Goal: Transaction & Acquisition: Purchase product/service

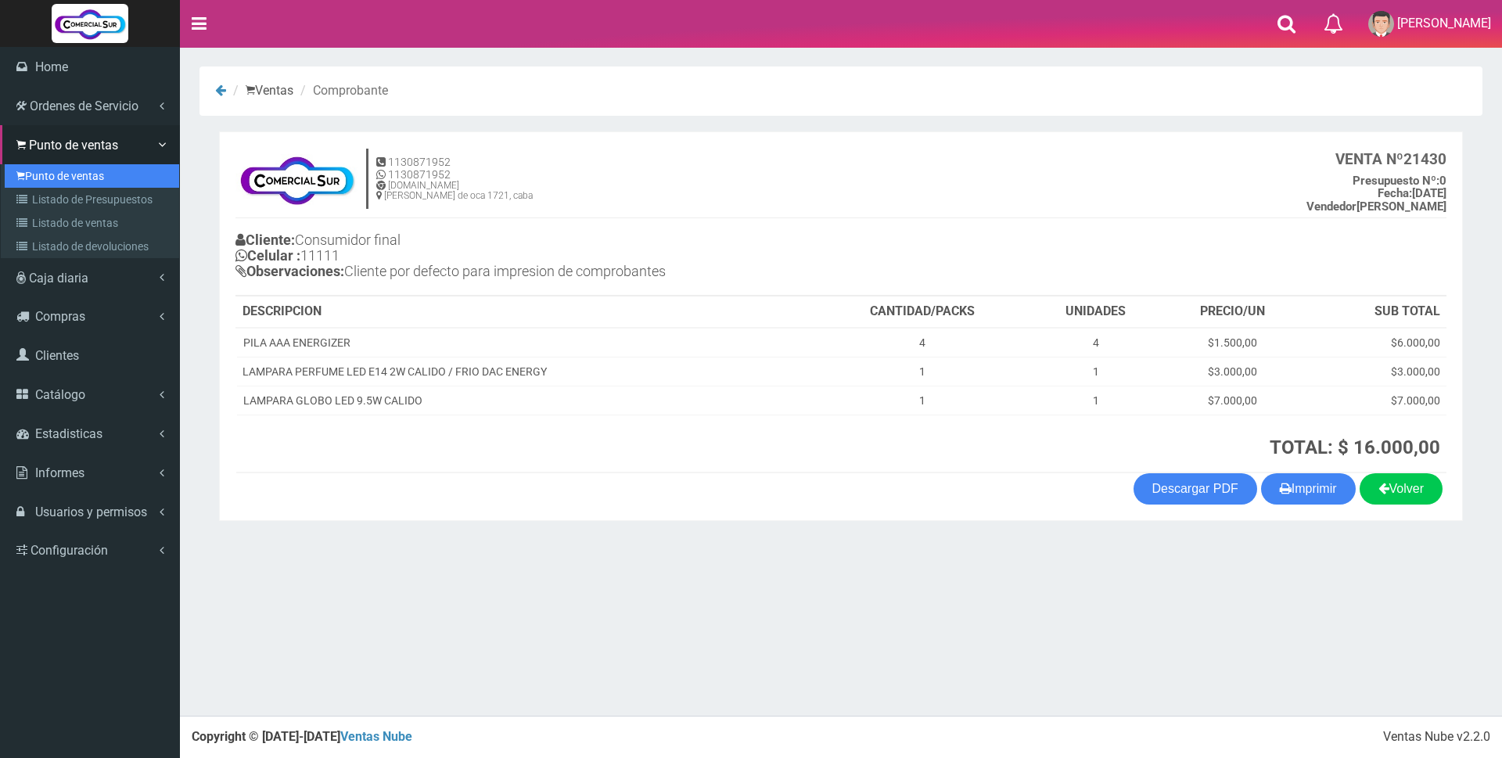
click at [67, 172] on link "Punto de ventas" at bounding box center [92, 175] width 174 height 23
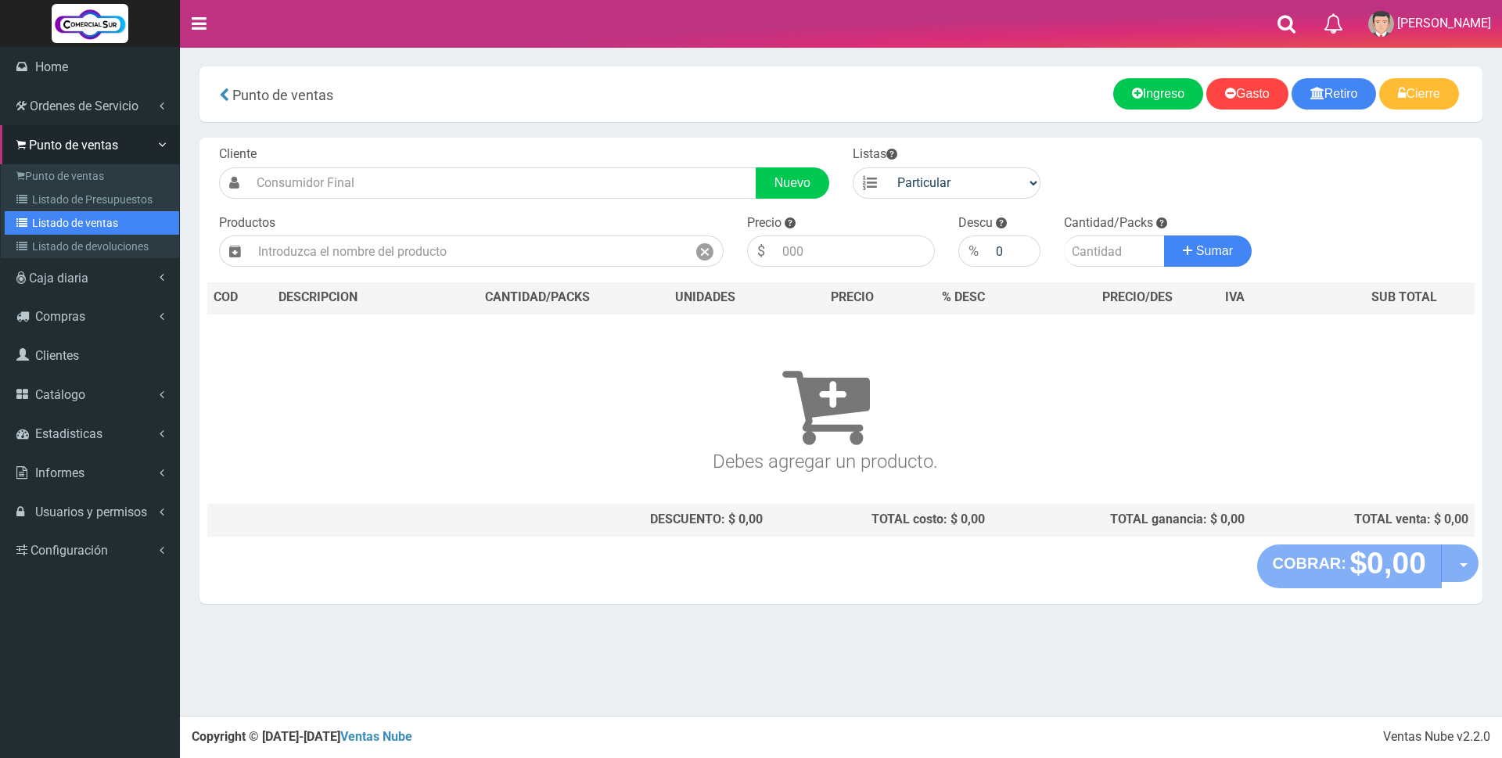
click at [48, 216] on link "Listado de ventas" at bounding box center [92, 222] width 174 height 23
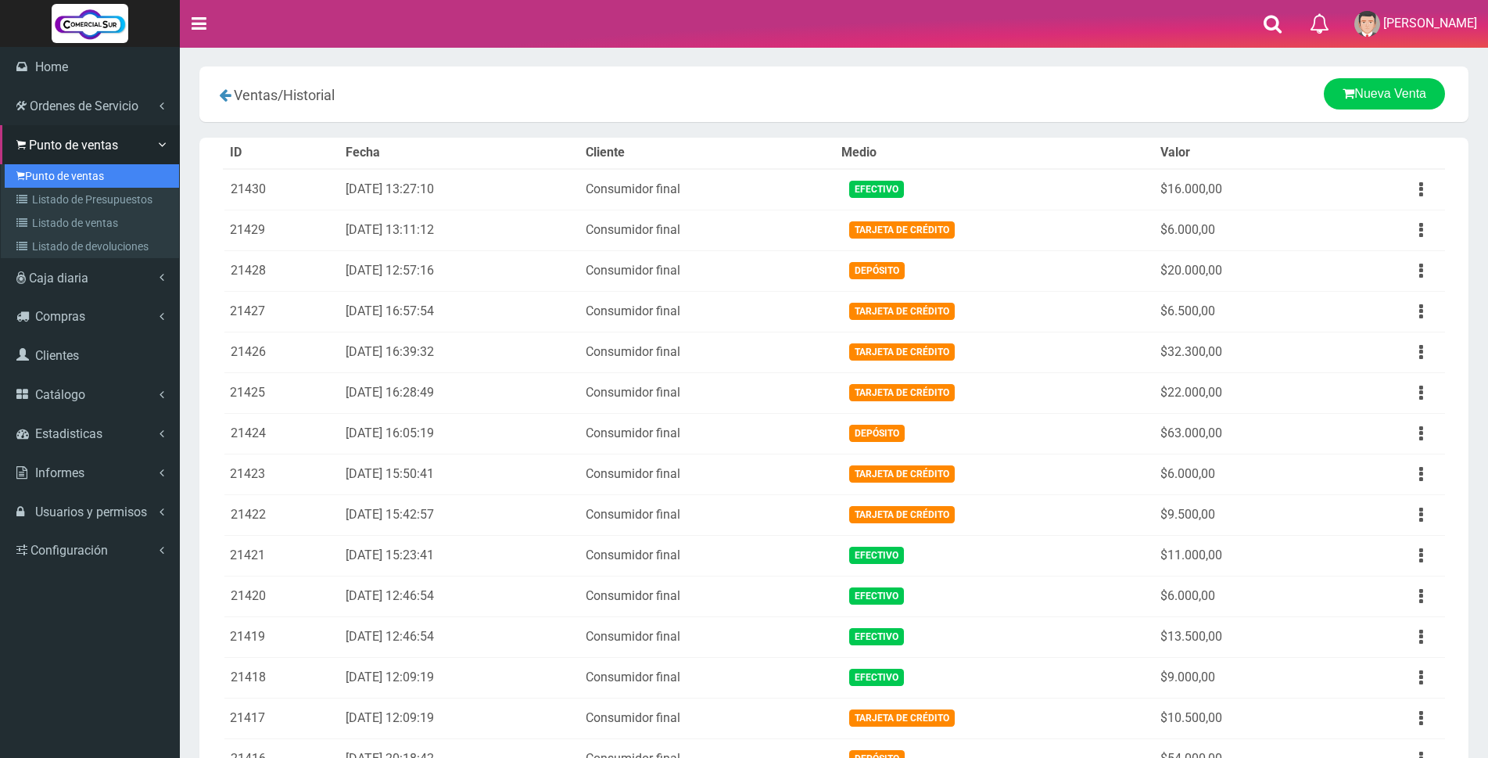
click at [48, 180] on link "Punto de ventas" at bounding box center [92, 175] width 174 height 23
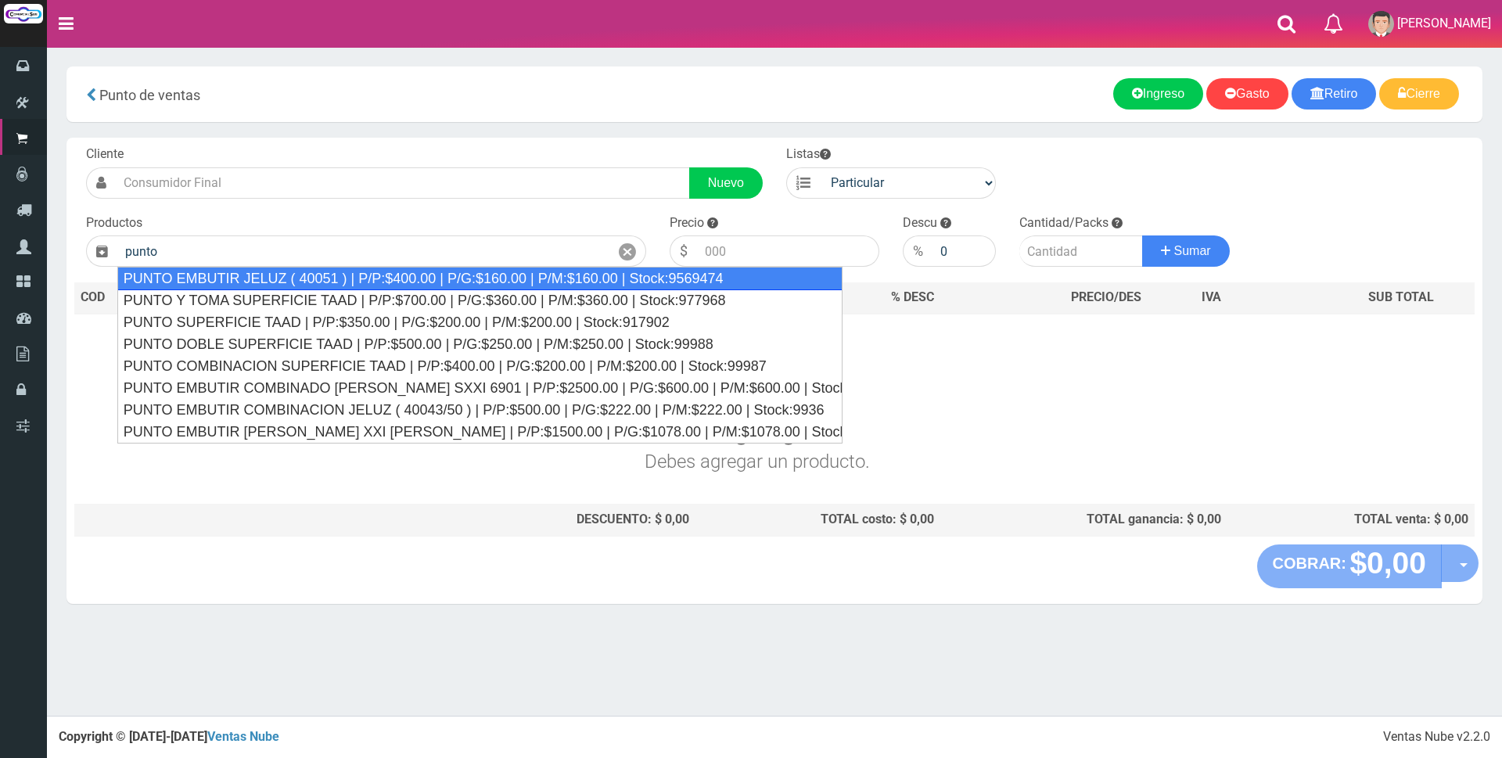
click at [322, 278] on div "PUNTO EMBUTIR JELUZ ( 40051 ) | P/P:$400.00 | P/G:$160.00 | P/M:$160.00 | Stock…" at bounding box center [479, 278] width 725 height 23
type input "PUNTO EMBUTIR JELUZ ( 40051 ) | P/P:$400.00 | P/G:$160.00 | P/M:$160.00 | Stock…"
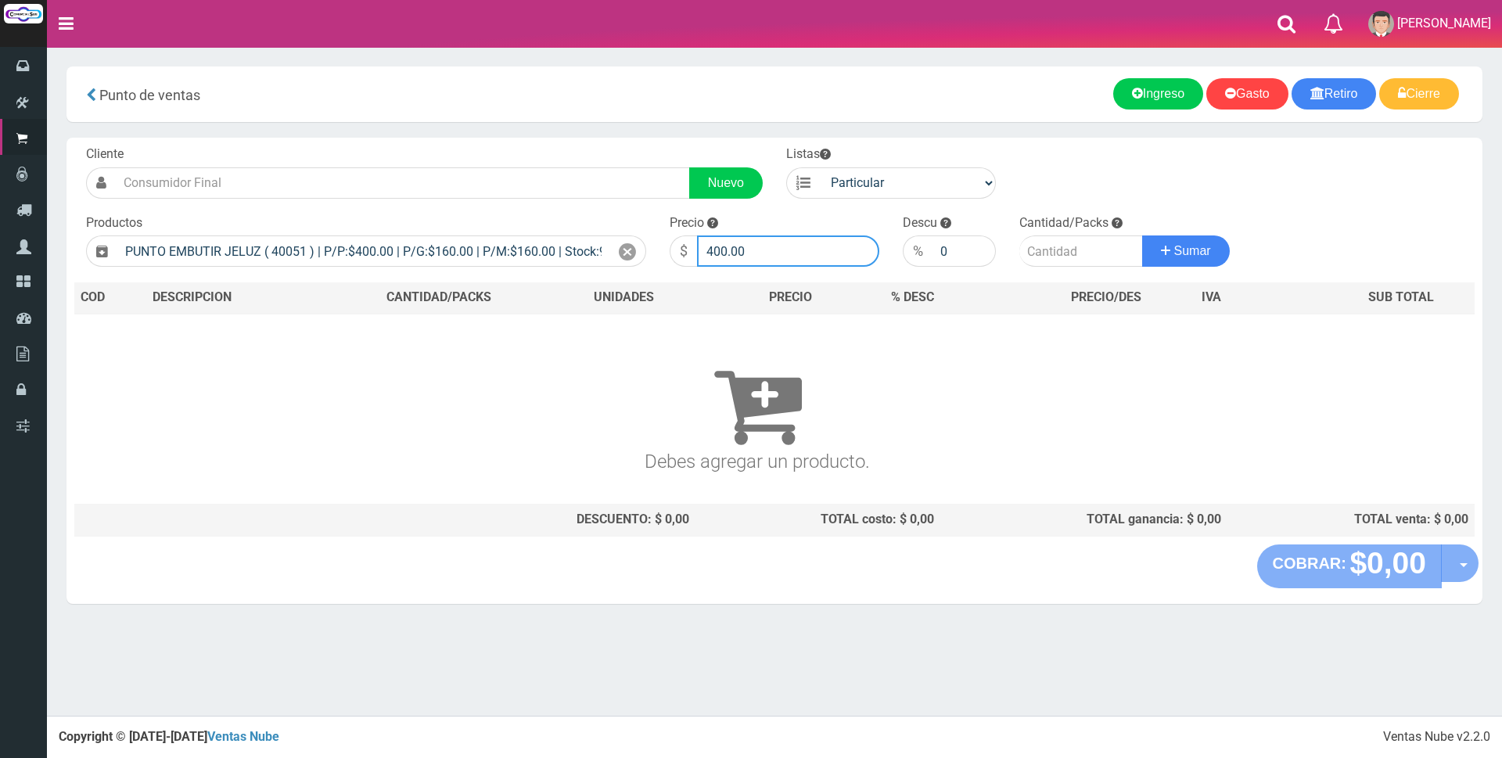
click at [765, 249] on input "400.00" at bounding box center [788, 250] width 182 height 31
type input "4"
type input "1200"
drag, startPoint x: 1064, startPoint y: 267, endPoint x: 1062, endPoint y: 248, distance: 18.9
click at [1062, 248] on div "Cliente Nuevo Listas Particular Gremio Mayoristas Productos 0" at bounding box center [774, 341] width 1416 height 407
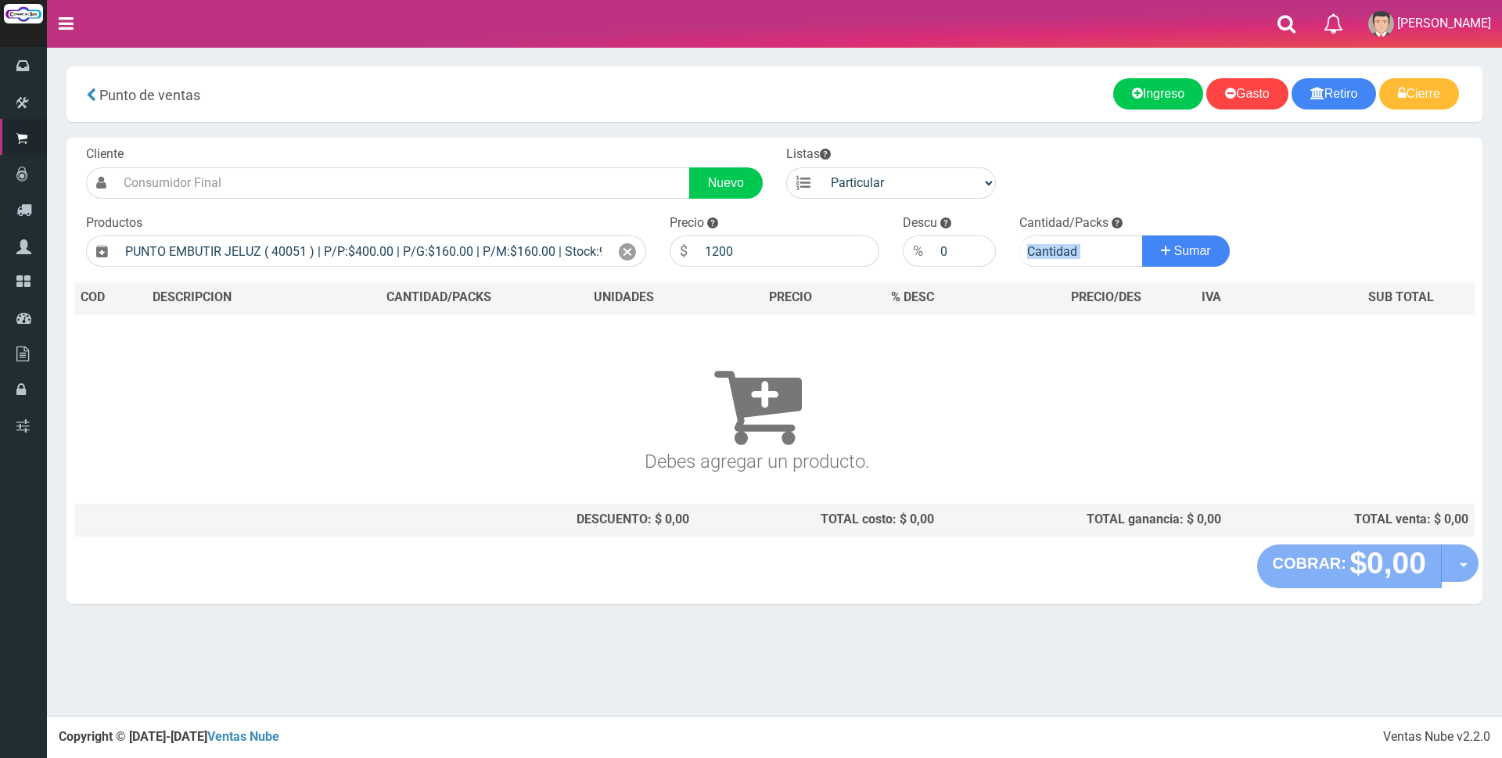
click at [1023, 470] on h3 "Debes agregar un producto." at bounding box center [757, 403] width 1353 height 135
click at [1037, 244] on input "number" at bounding box center [1081, 250] width 124 height 31
type input "2"
click at [1202, 251] on span "Sumar" at bounding box center [1192, 250] width 37 height 13
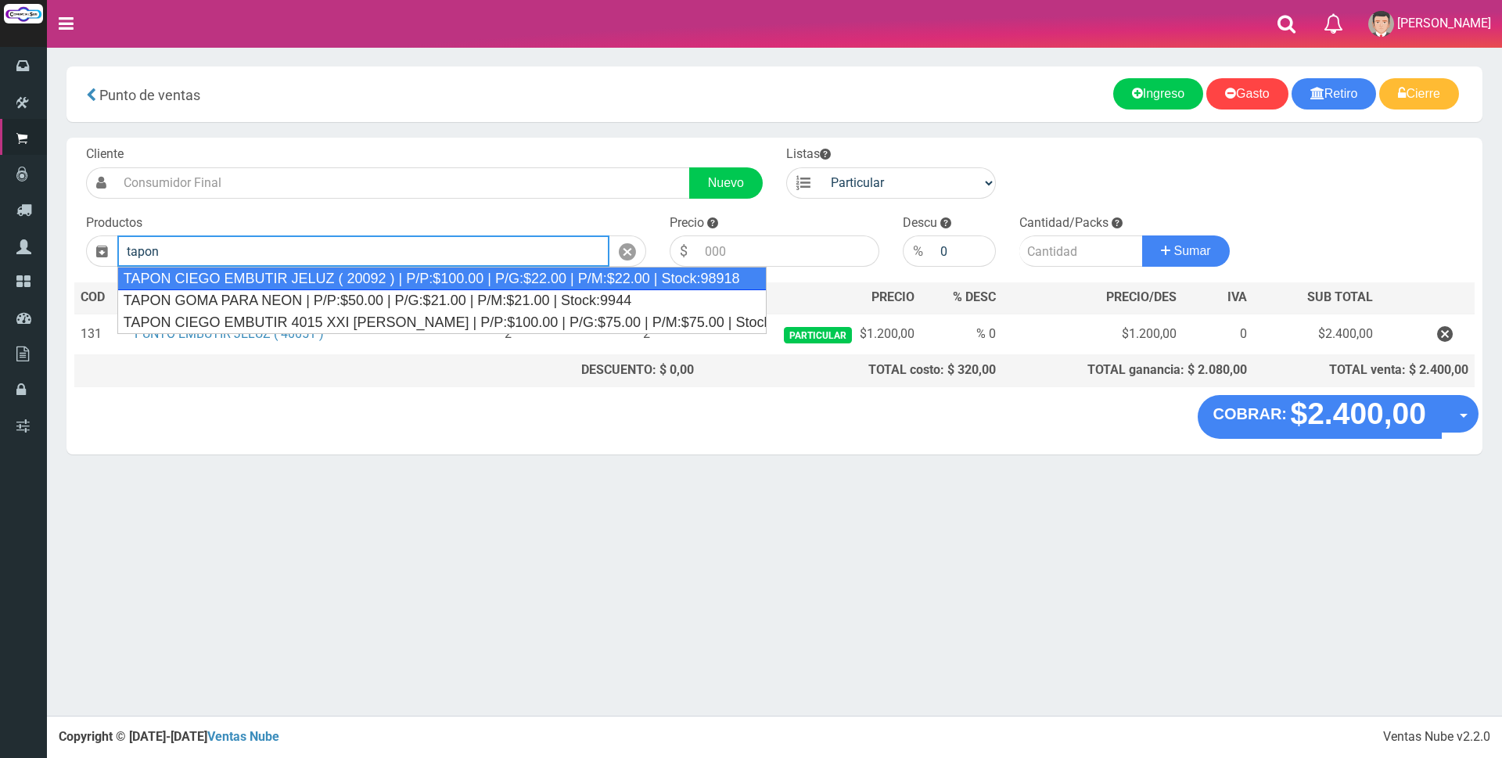
click at [600, 278] on div "TAPON CIEGO EMBUTIR JELUZ ( 20092 ) | P/P:$100.00 | P/G:$22.00 | P/M:$22.00 | S…" at bounding box center [441, 278] width 649 height 23
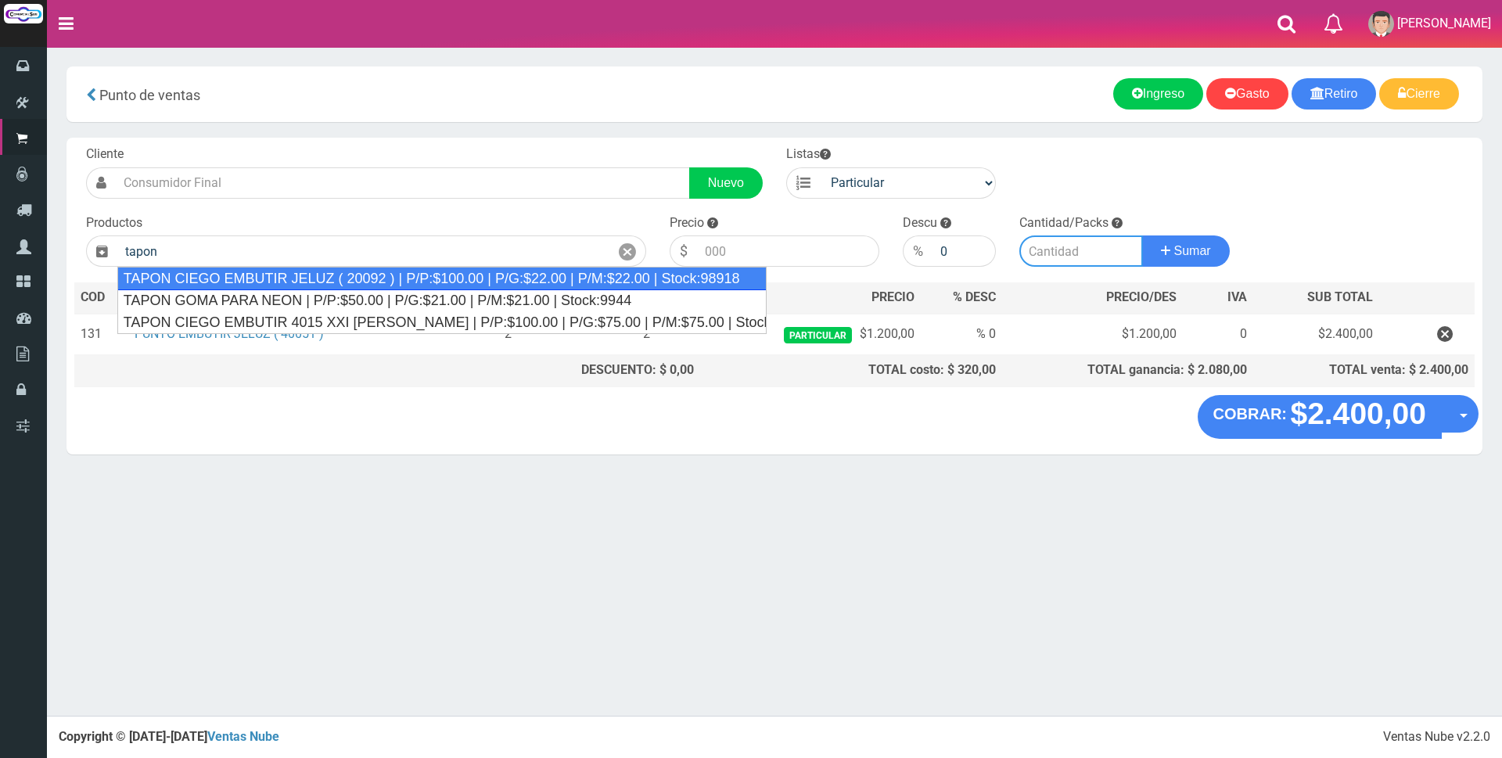
type input "TAPON CIEGO EMBUTIR JELUZ ( 20092 ) | P/P:$100.00 | P/G:$22.00 | P/M:$22.00 | S…"
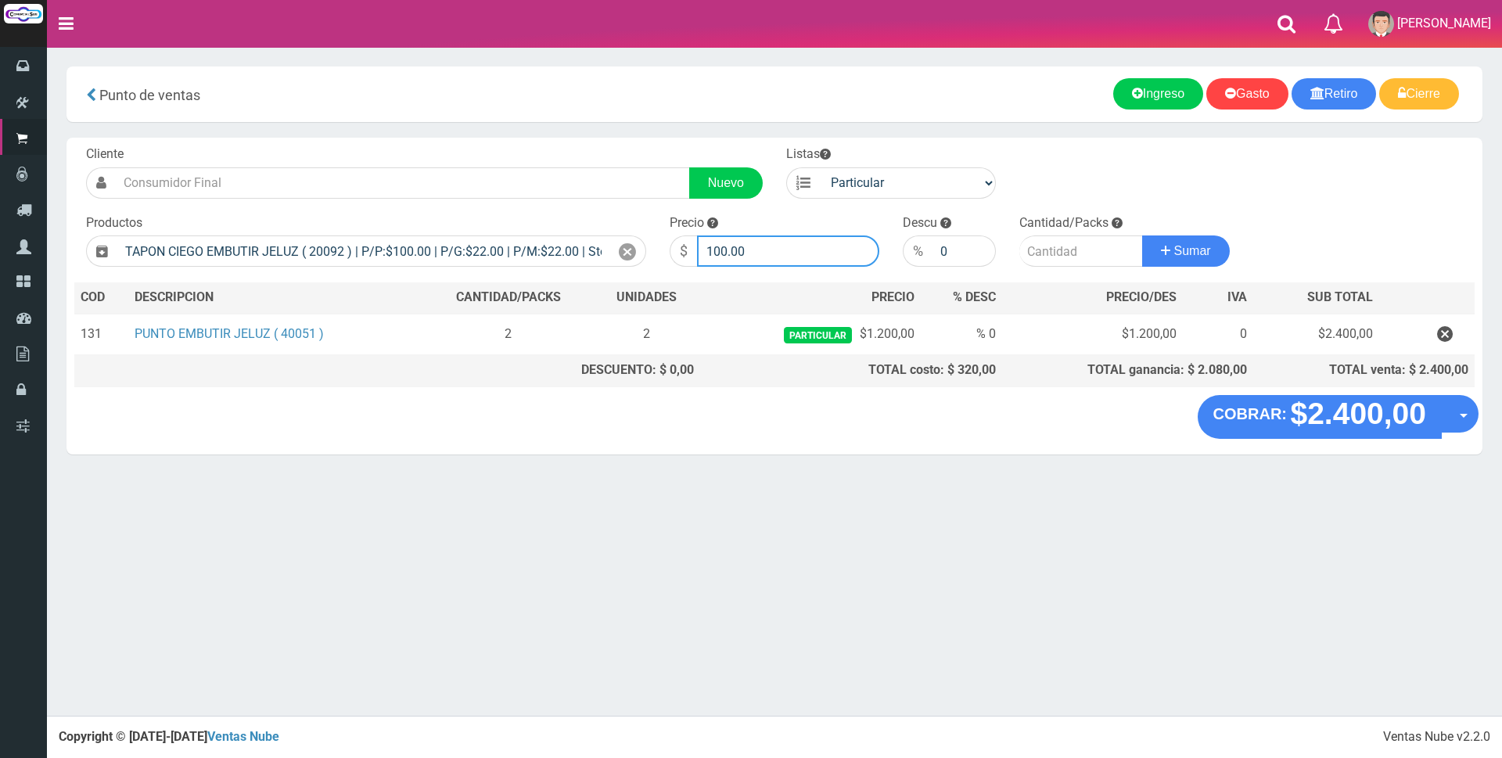
click at [764, 248] on input "100.00" at bounding box center [788, 250] width 182 height 31
type input "1"
type input "300"
click at [1035, 253] on input "number" at bounding box center [1081, 250] width 124 height 31
type input "1"
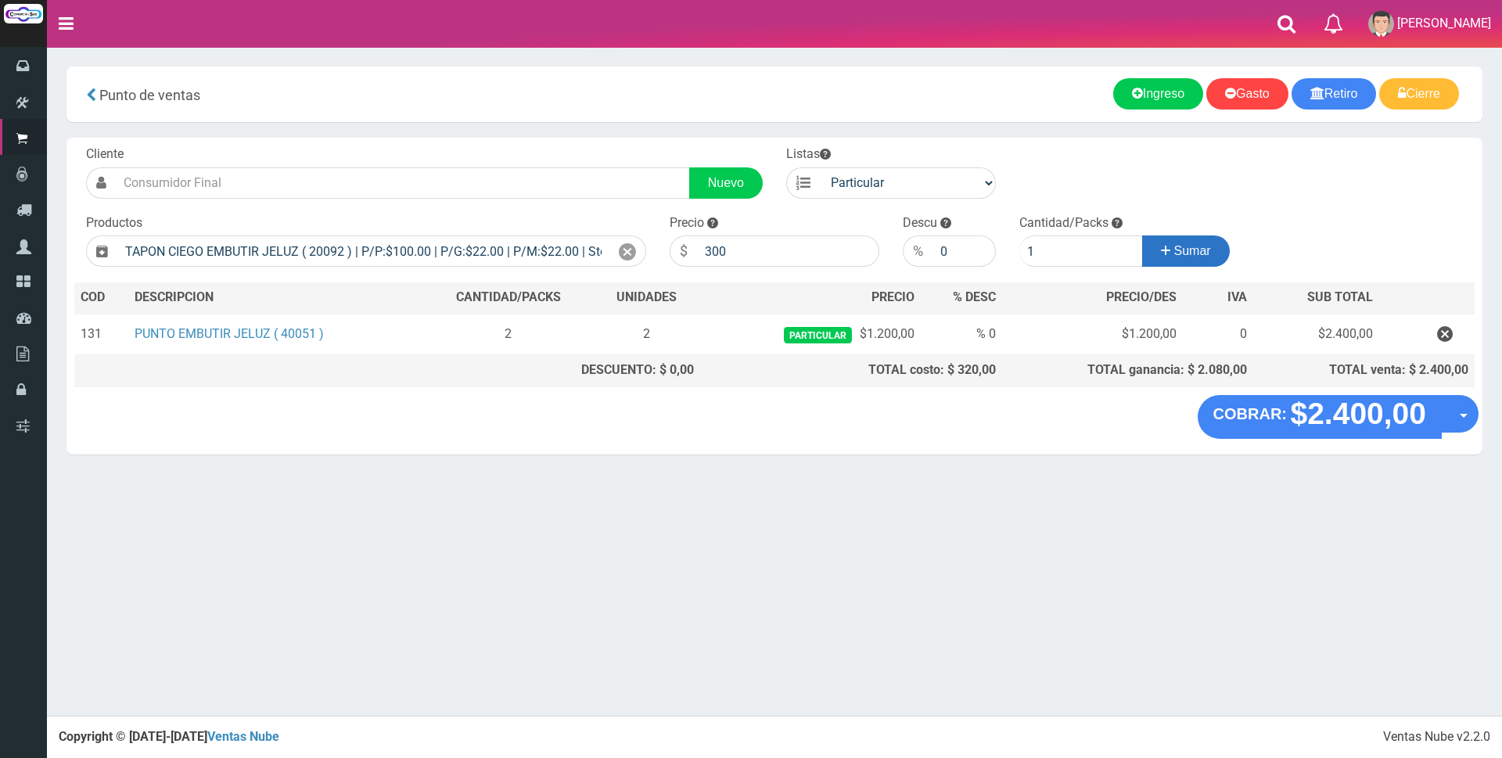
click at [1190, 252] on span "Sumar" at bounding box center [1192, 250] width 37 height 13
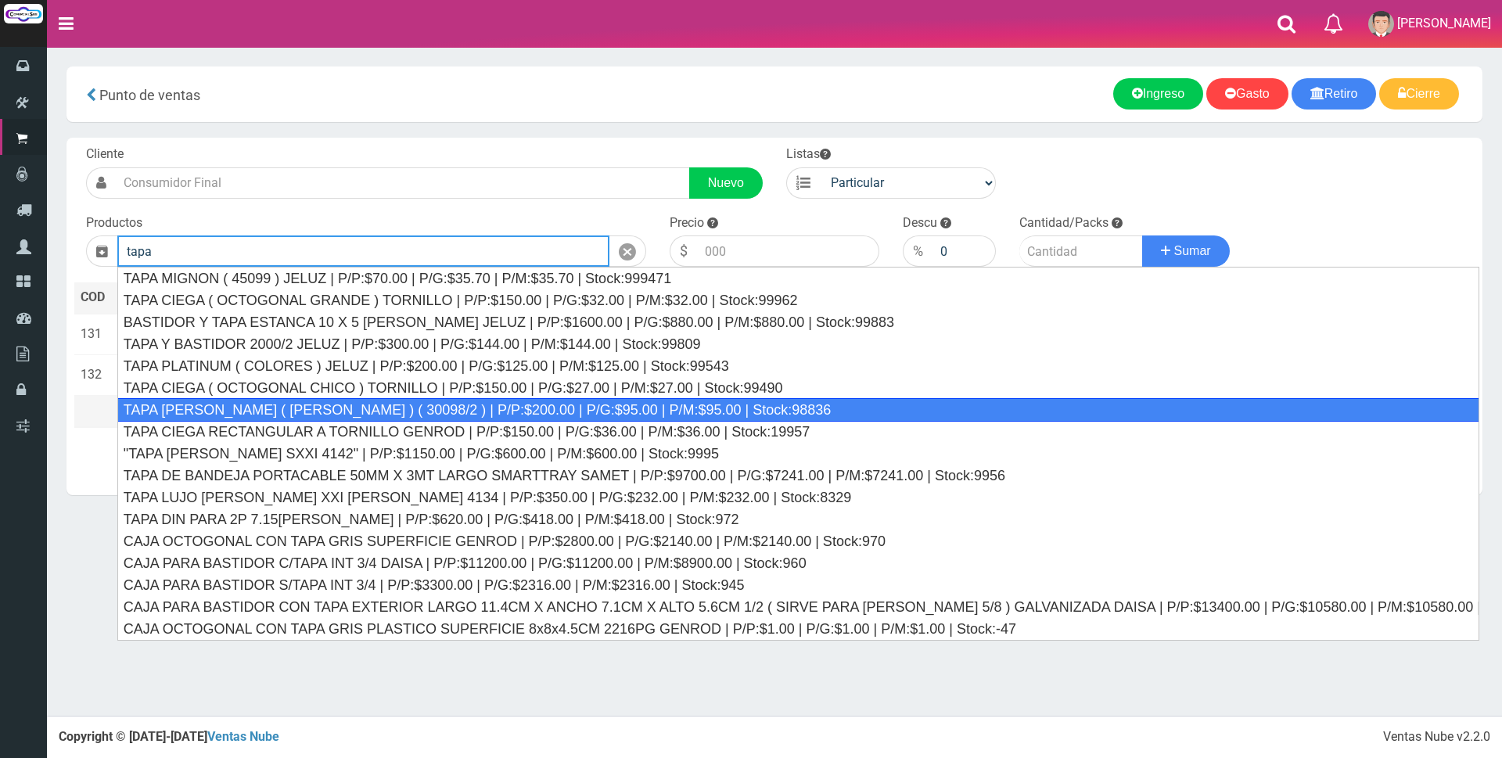
click at [740, 404] on div "TAPA REGINA JELUZ ( BLANCO ) ( 30098/2 ) | P/P:$200.00 | P/G:$95.00 | P/M:$95.0…" at bounding box center [798, 409] width 1362 height 23
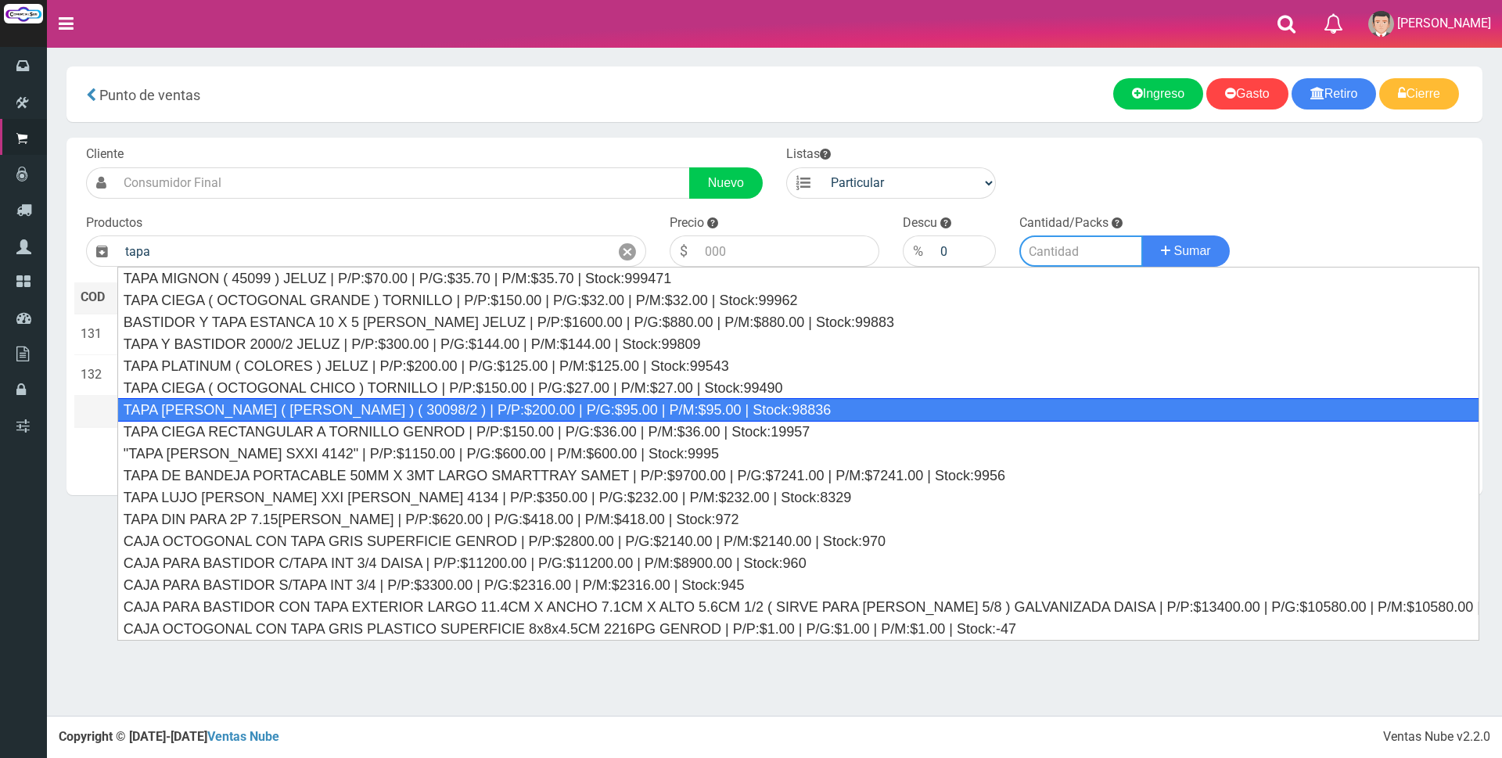
type input "TAPA REGINA JELUZ ( BLANCO ) ( 30098/2 ) | P/P:$200.00 | P/G:$95.00 | P/M:$95.0…"
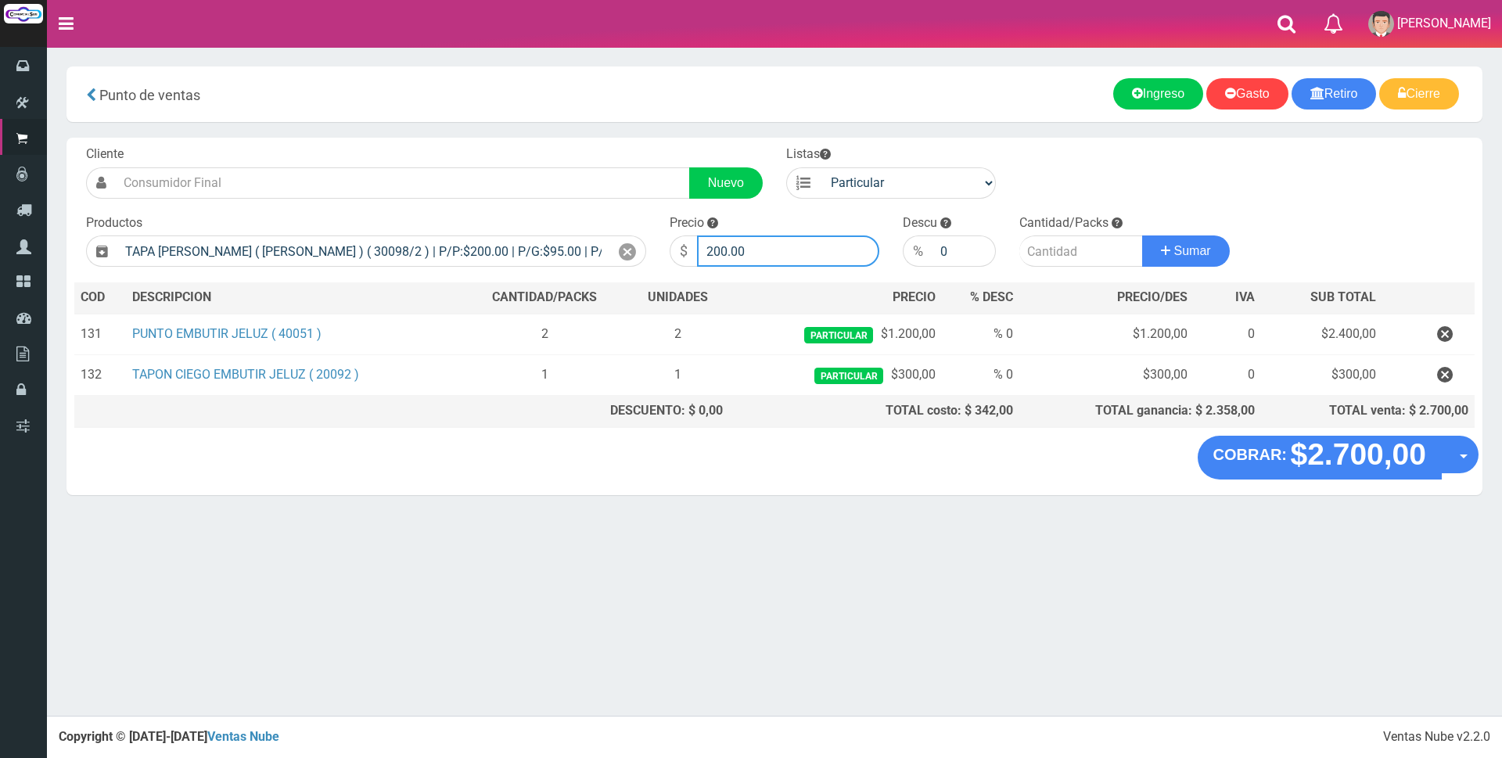
click at [801, 250] on input "200.00" at bounding box center [788, 250] width 182 height 31
type input "2"
type input "1000"
click at [1080, 251] on input "number" at bounding box center [1081, 250] width 124 height 31
type input "1"
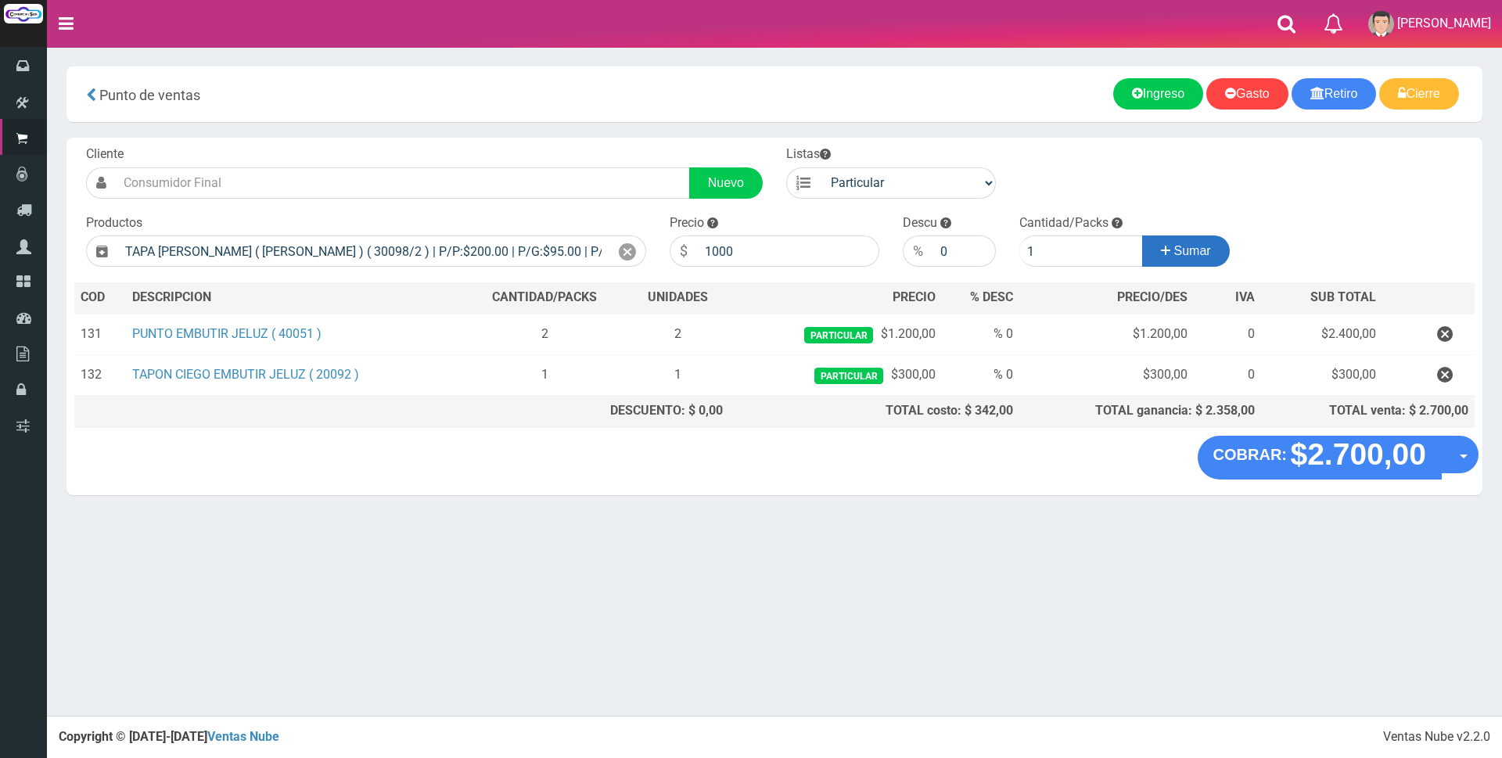
click at [1161, 249] on icon at bounding box center [1165, 250] width 9 height 23
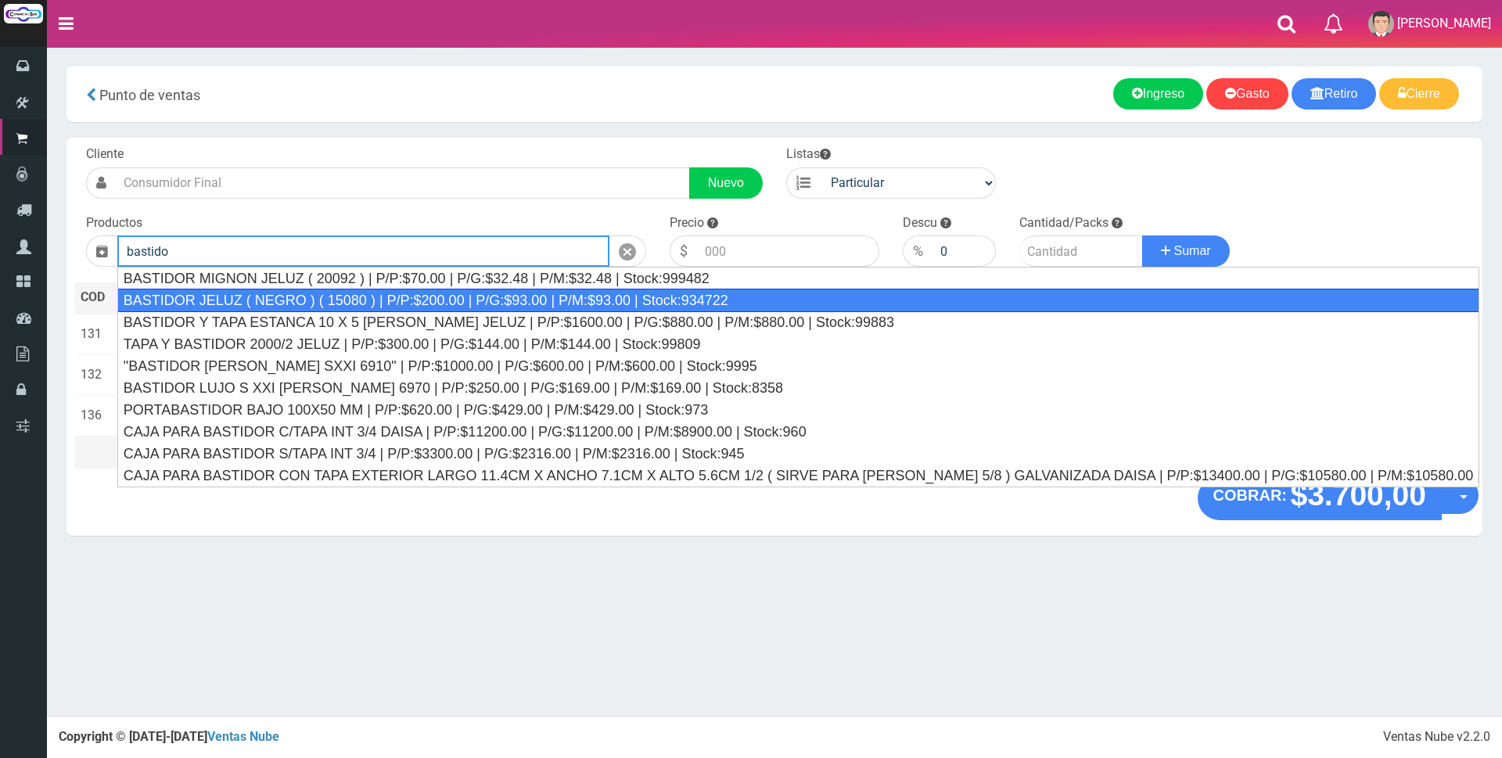
click at [355, 292] on div "BASTIDOR JELUZ ( NEGRO ) ( 15080 ) | P/P:$200.00 | P/G:$93.00 | P/M:$93.00 | St…" at bounding box center [798, 300] width 1362 height 23
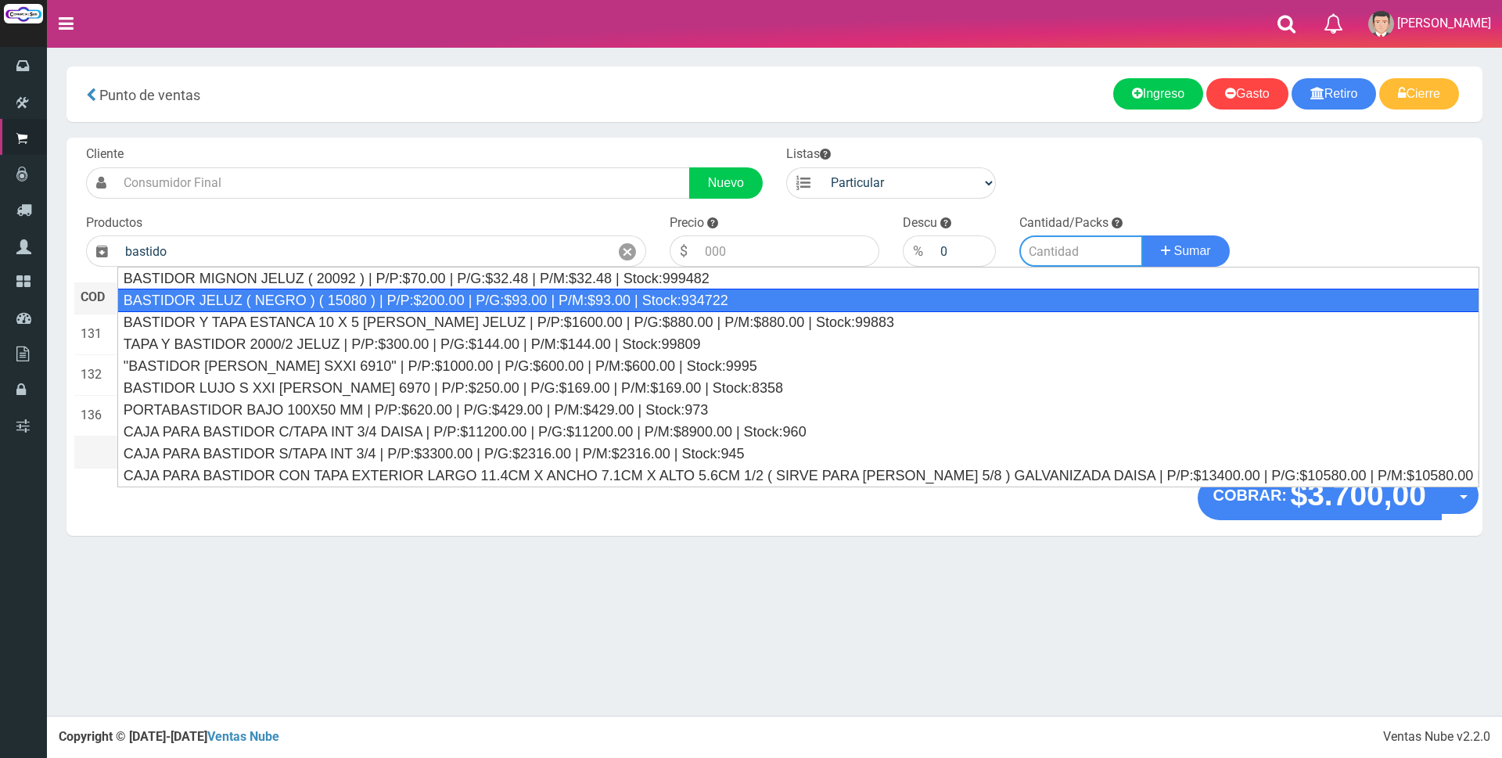
type input "BASTIDOR JELUZ ( NEGRO ) ( 15080 ) | P/P:$200.00 | P/G:$93.00 | P/M:$93.00 | St…"
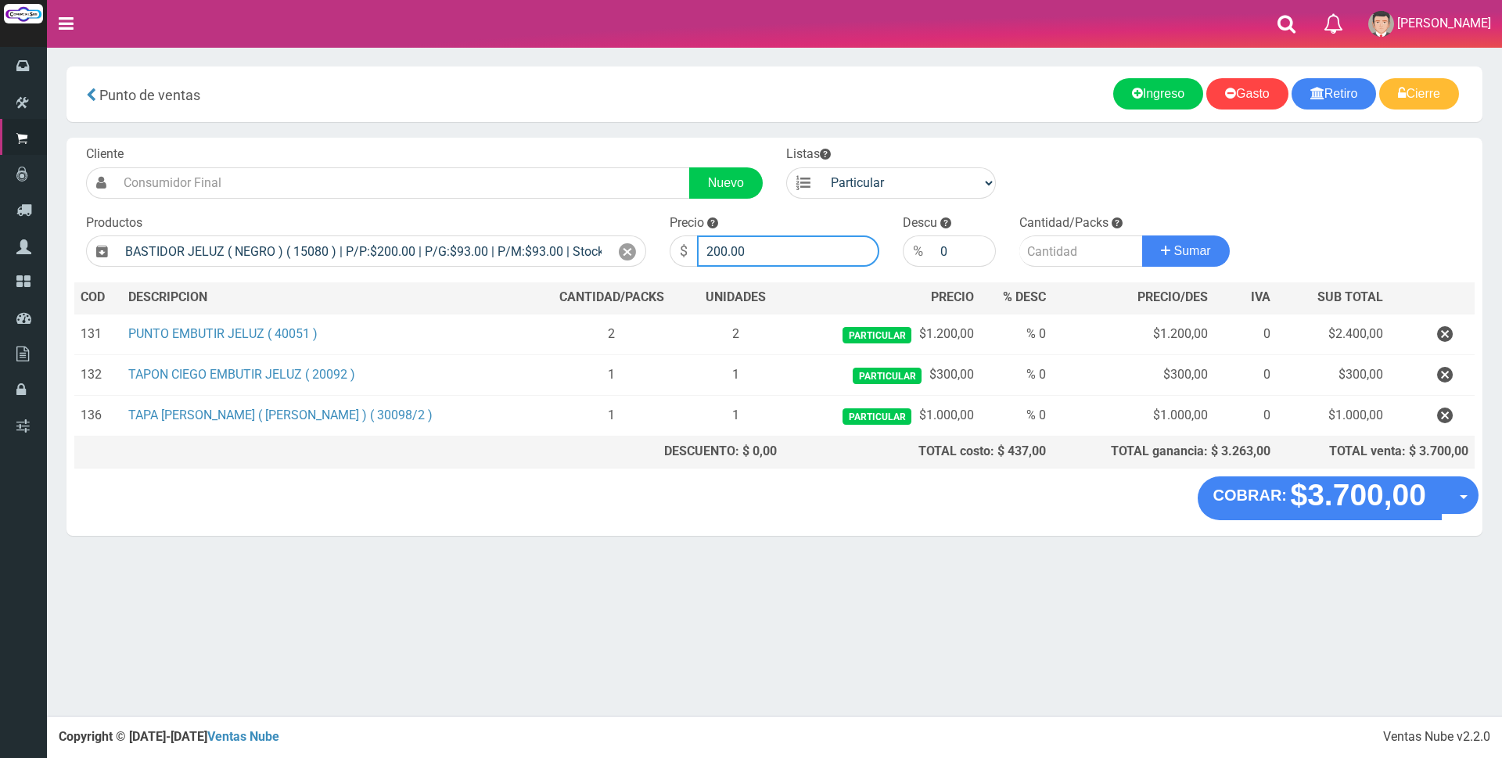
click at [754, 252] on input "200.00" at bounding box center [788, 250] width 182 height 31
type input "2"
type input "800"
click at [1039, 246] on input "number" at bounding box center [1081, 250] width 124 height 31
type input "1"
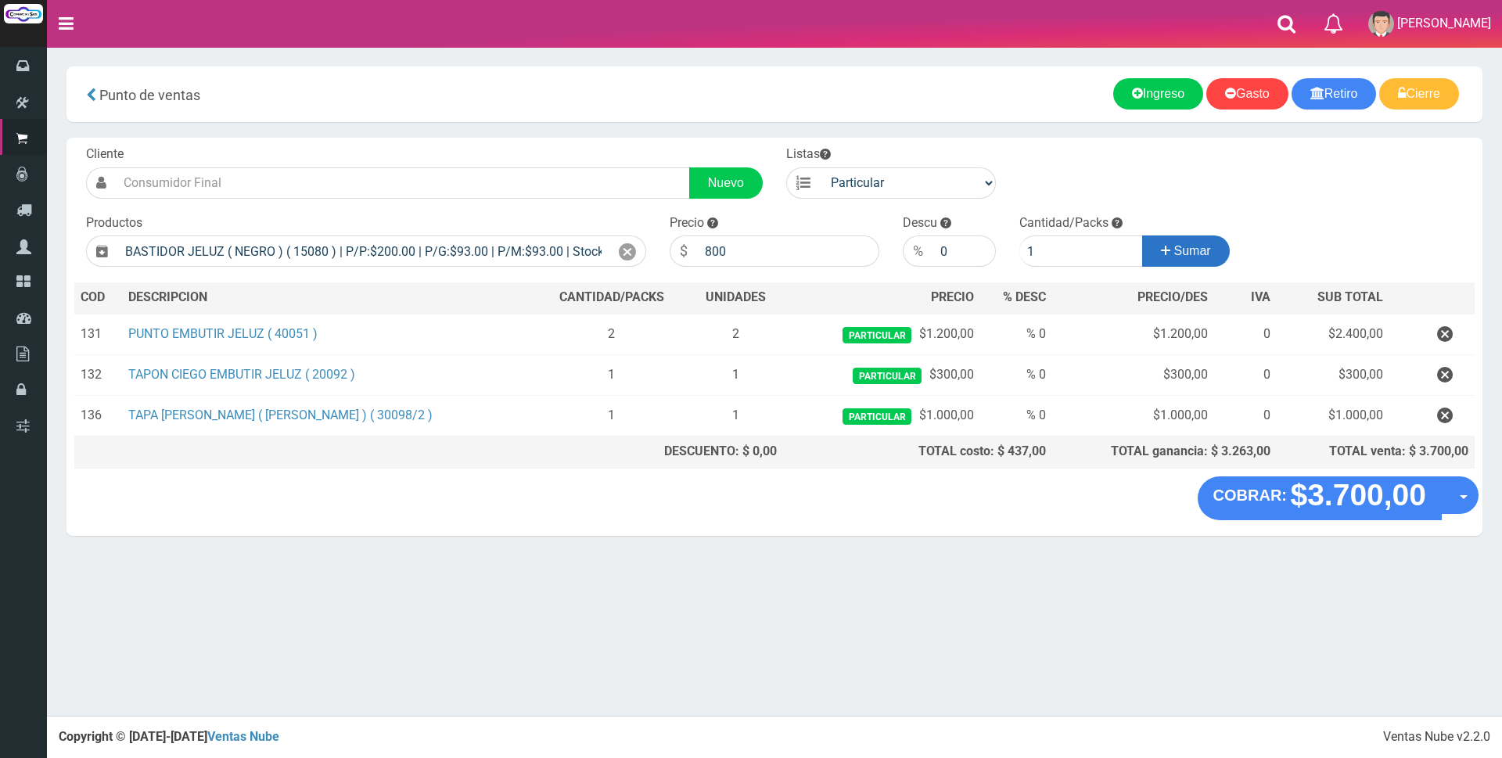
click at [1174, 252] on span "Sumar" at bounding box center [1192, 250] width 37 height 13
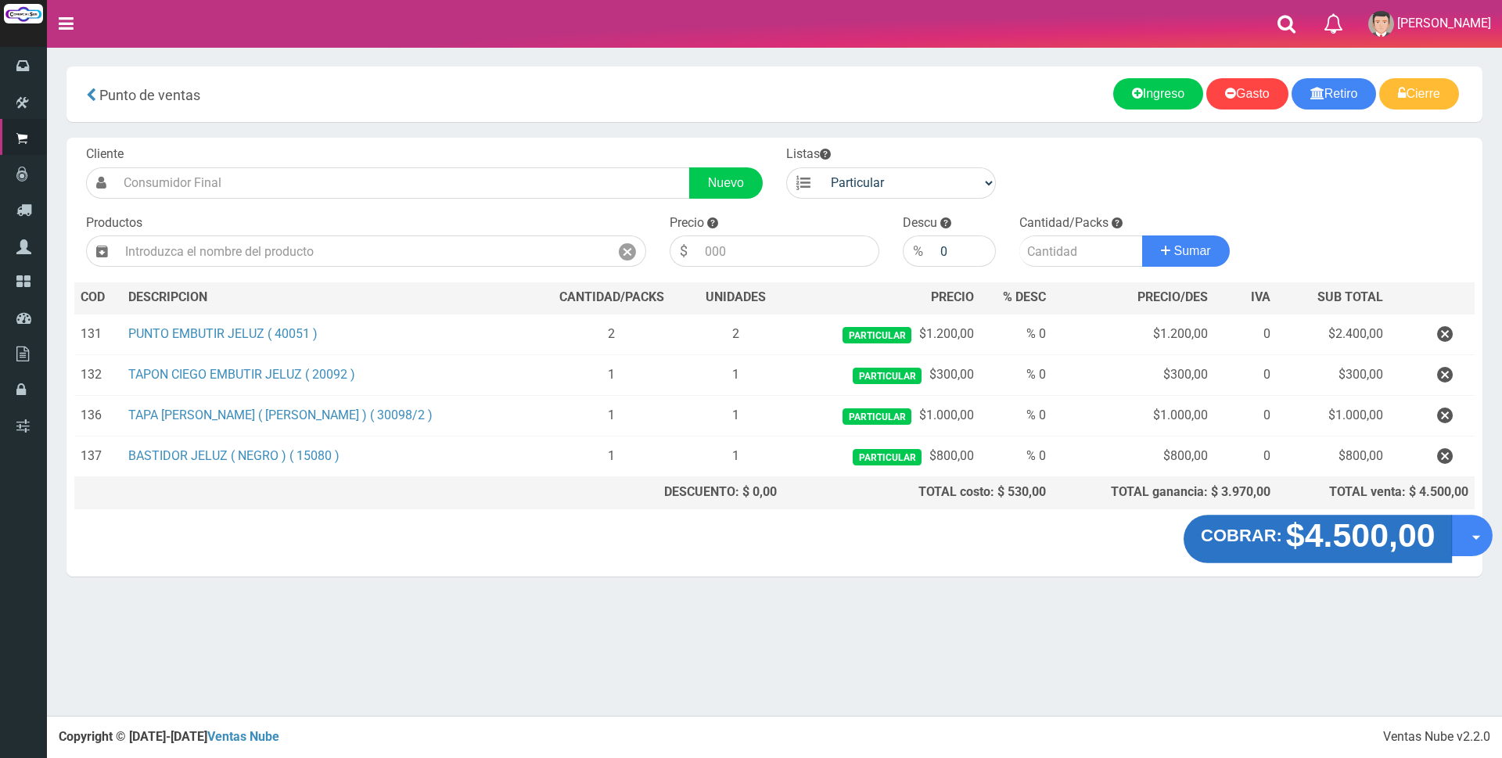
click at [1291, 536] on strong "$4.500,00" at bounding box center [1359, 535] width 149 height 37
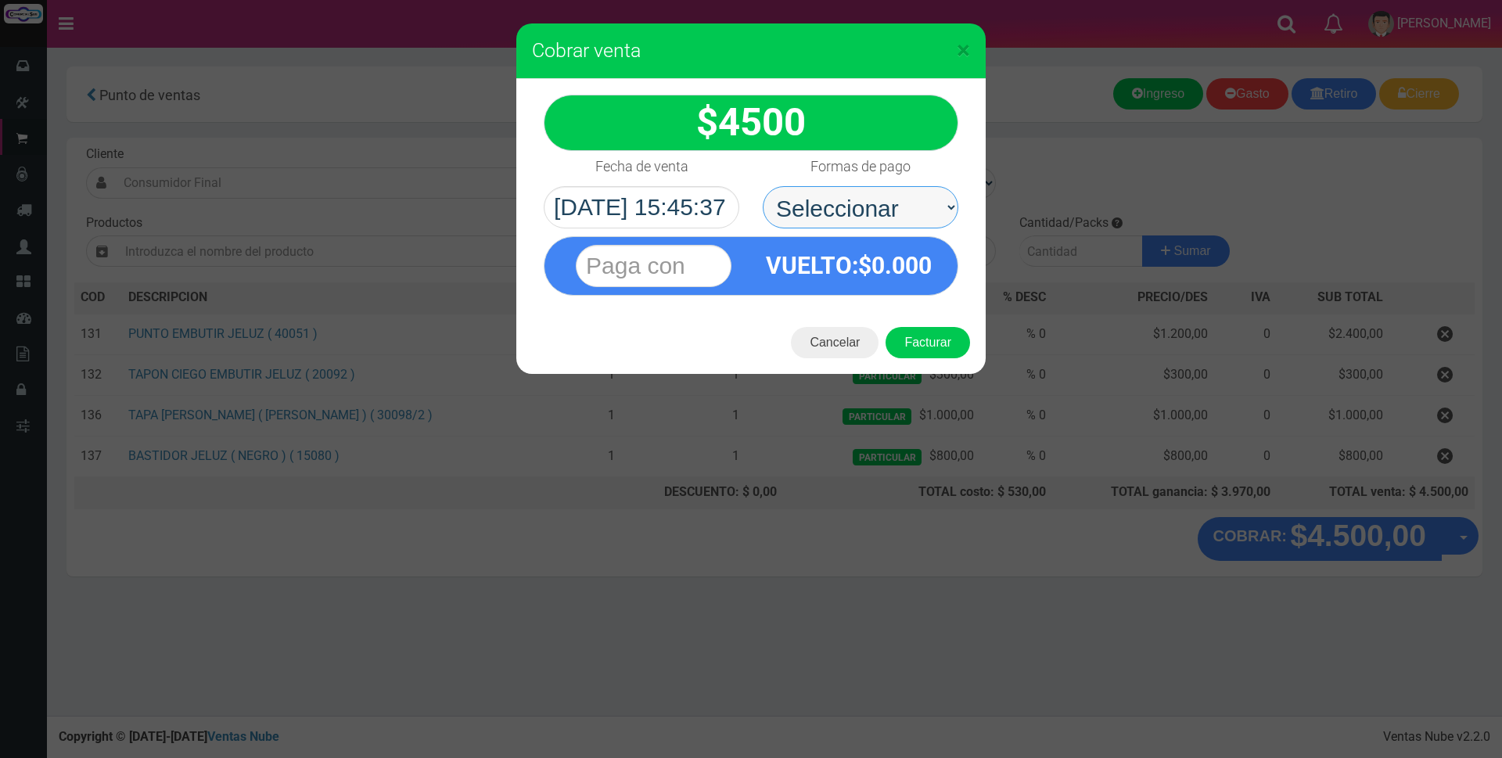
click at [842, 193] on select "Seleccionar Efectivo Tarjeta de Crédito Depósito Débito" at bounding box center [861, 207] width 196 height 42
select select "Efectivo"
click at [763, 186] on select "Seleccionar Efectivo Tarjeta de Crédito Depósito Débito" at bounding box center [861, 207] width 196 height 42
click at [700, 275] on input "text" at bounding box center [654, 266] width 156 height 42
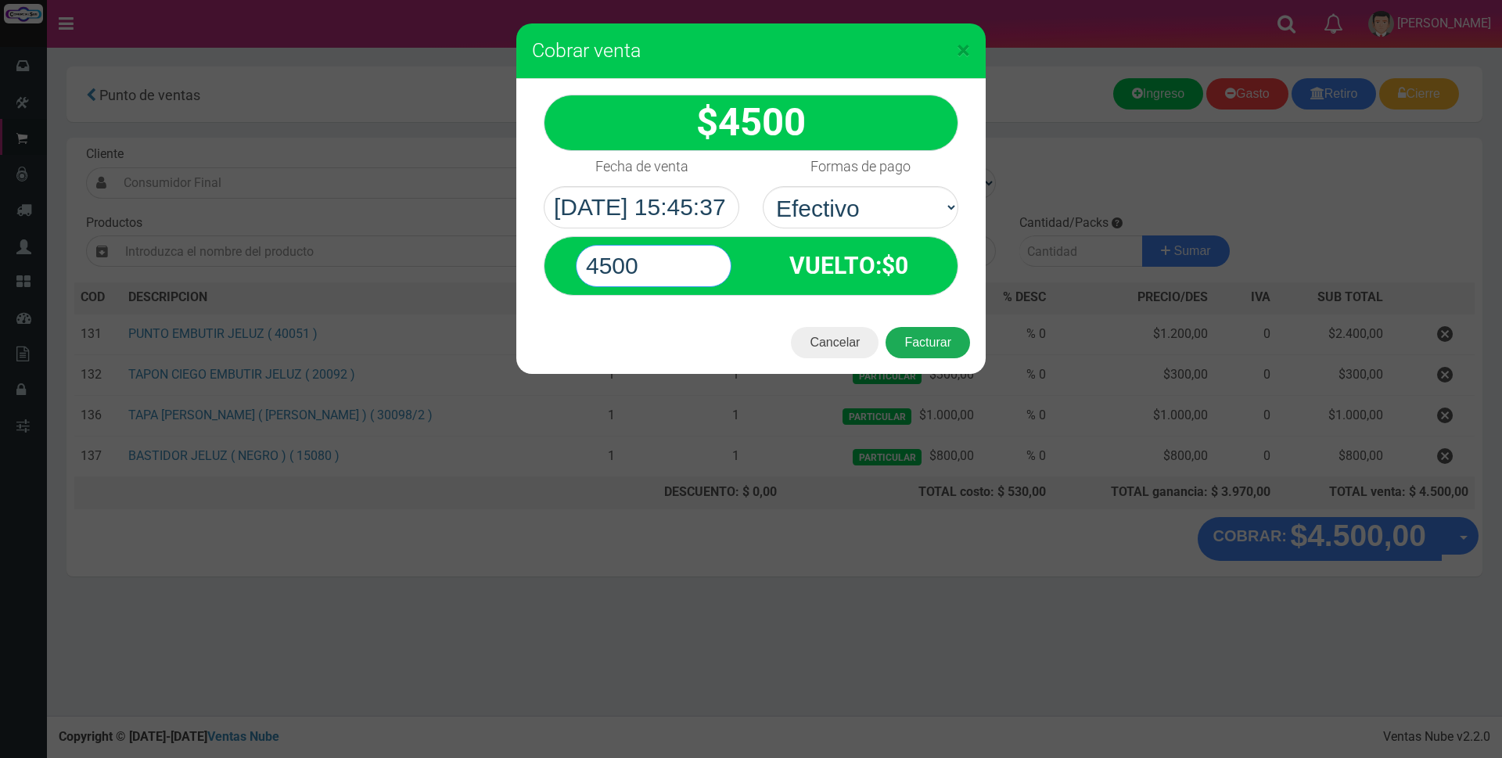
type input "4500"
click at [936, 352] on button "Facturar" at bounding box center [927, 342] width 84 height 31
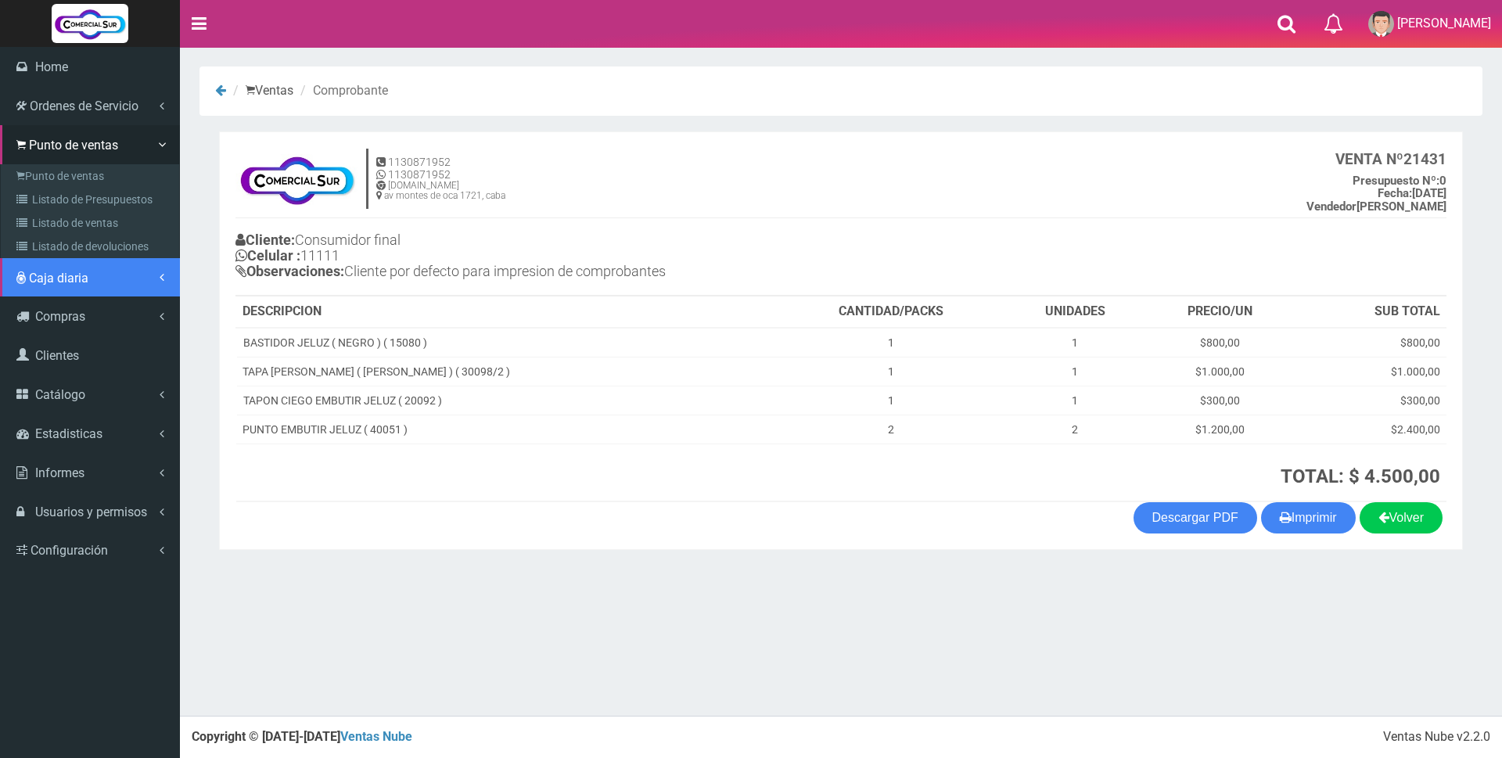
click at [48, 271] on span "Caja diaria" at bounding box center [58, 278] width 59 height 15
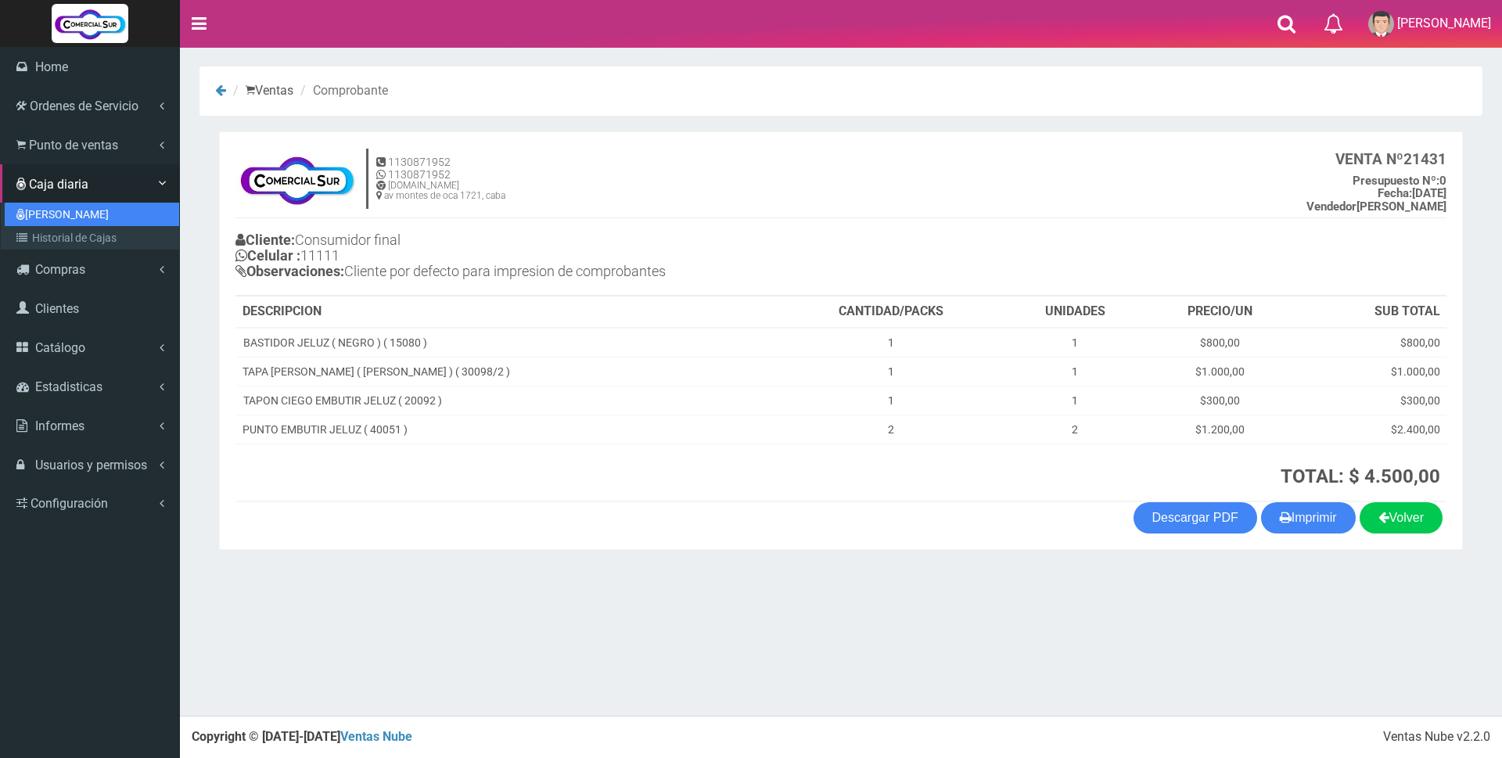
click at [59, 217] on link "[PERSON_NAME]" at bounding box center [92, 214] width 174 height 23
